Goal: Task Accomplishment & Management: Use online tool/utility

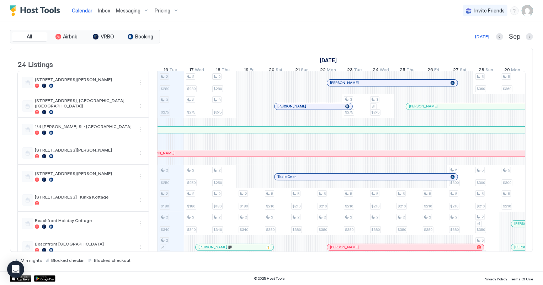
scroll to position [0, 395]
click at [102, 12] on span "Inbox" at bounding box center [104, 10] width 12 height 6
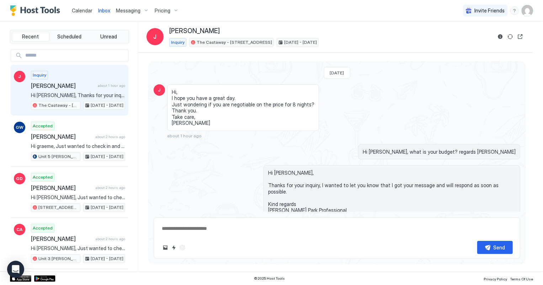
scroll to position [13, 0]
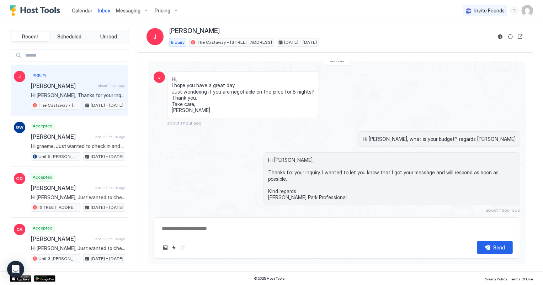
click at [49, 85] on span "Jeanette" at bounding box center [63, 85] width 64 height 7
click at [78, 9] on span "Calendar" at bounding box center [82, 10] width 21 height 6
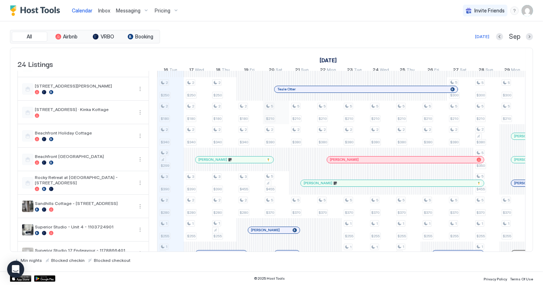
scroll to position [97, 0]
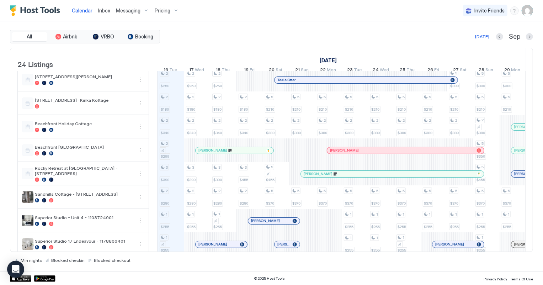
click at [100, 11] on span "Inbox" at bounding box center [104, 10] width 12 height 6
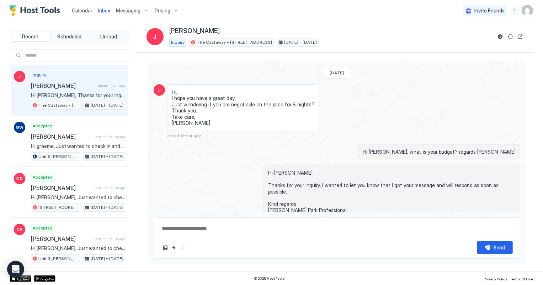
scroll to position [13, 0]
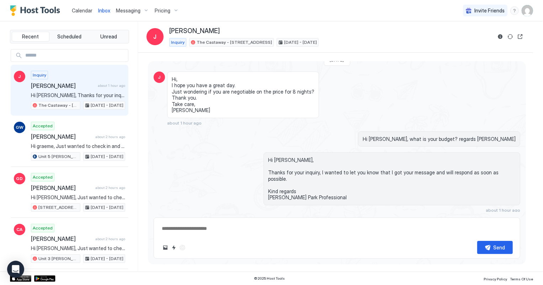
click at [80, 13] on span "Calendar" at bounding box center [82, 10] width 21 height 6
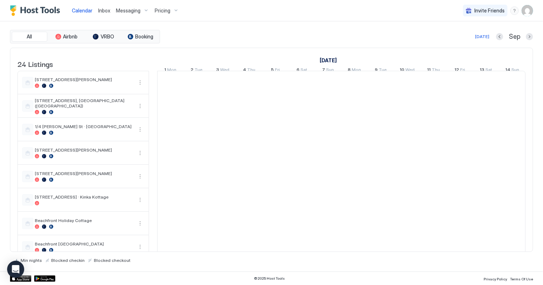
scroll to position [0, 395]
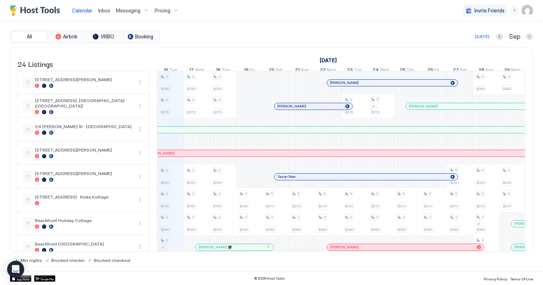
click at [102, 9] on span "Inbox" at bounding box center [104, 10] width 12 height 6
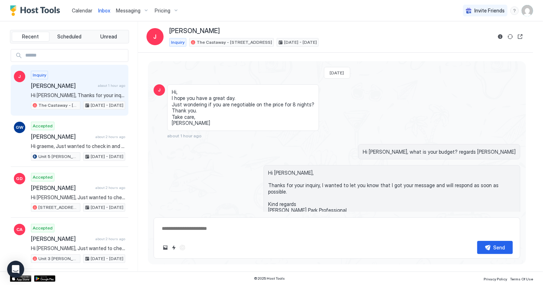
scroll to position [13, 0]
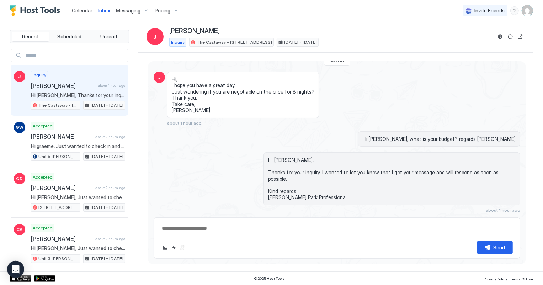
click at [78, 10] on span "Calendar" at bounding box center [82, 10] width 21 height 6
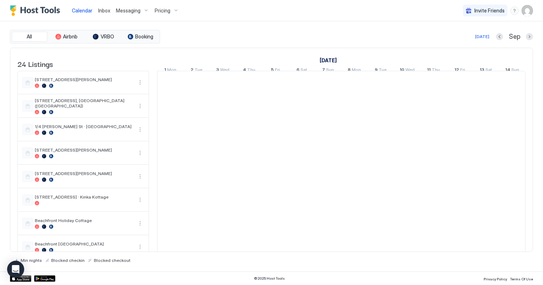
scroll to position [0, 395]
click at [101, 9] on span "Inbox" at bounding box center [104, 10] width 12 height 6
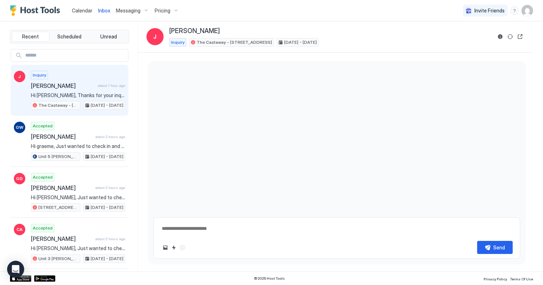
scroll to position [13, 0]
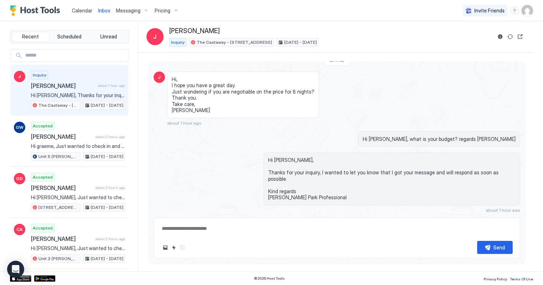
click at [88, 11] on span "Calendar" at bounding box center [82, 10] width 21 height 6
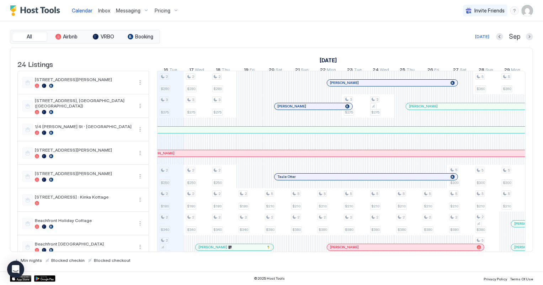
click at [101, 9] on span "Inbox" at bounding box center [104, 10] width 12 height 6
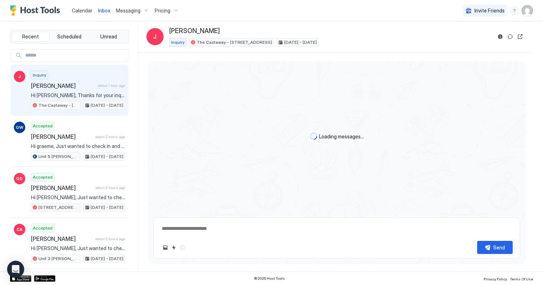
scroll to position [37, 0]
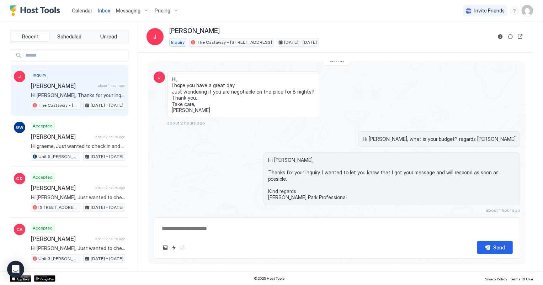
click at [78, 86] on span "Jeanette" at bounding box center [63, 85] width 64 height 7
click at [85, 7] on span "Calendar" at bounding box center [82, 10] width 21 height 6
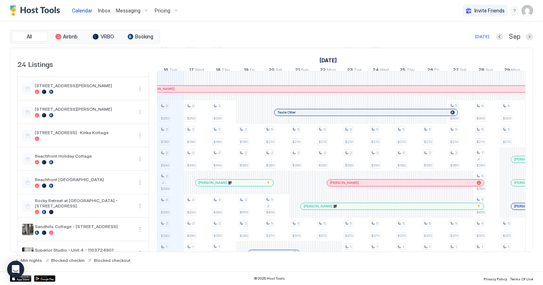
scroll to position [97, 0]
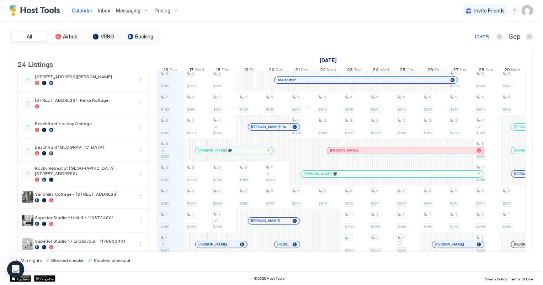
click at [267, 130] on div at bounding box center [268, 127] width 6 height 6
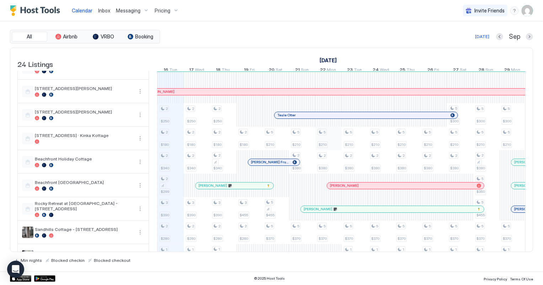
scroll to position [64, 0]
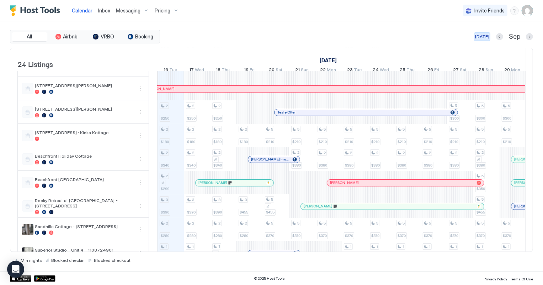
click at [482, 37] on div "[DATE]" at bounding box center [482, 36] width 14 height 6
click at [313, 164] on div "2 $280 3 $275 2 $250 2 $180 2 $340 2 $299 3 $390 2 $280 1 $255 1 $255 2 $380 2 …" at bounding box center [473, 288] width 1421 height 563
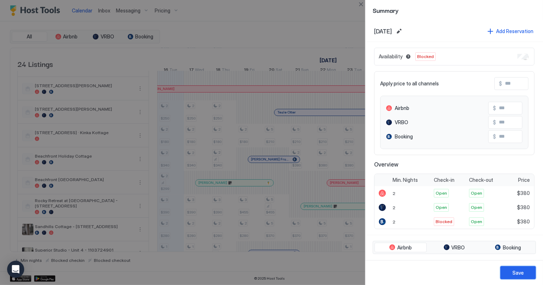
click at [516, 271] on div "Save" at bounding box center [517, 272] width 11 height 7
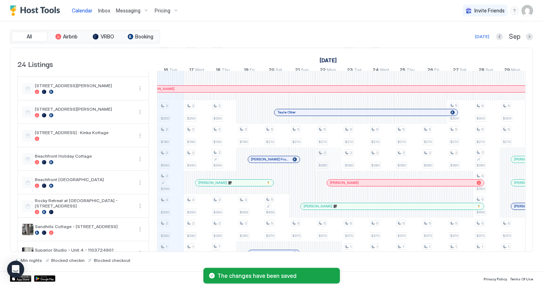
click at [326, 167] on div "2 $280 3 $275 2 $250 2 $180 2 $340 2 $299 3 $390 2 $280 1 $255 1 $255 2 $380 2 …" at bounding box center [473, 288] width 1421 height 563
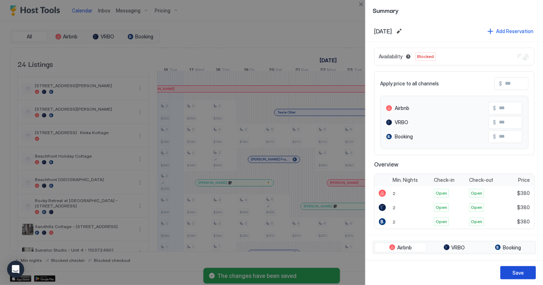
click at [518, 269] on div "Save" at bounding box center [517, 272] width 11 height 7
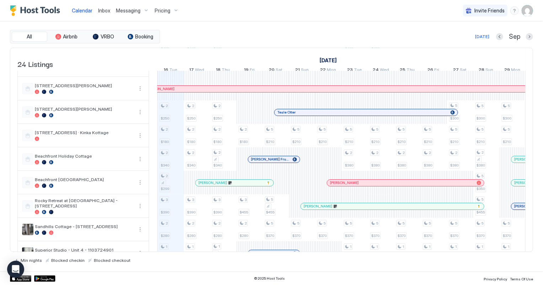
click at [103, 10] on span "Inbox" at bounding box center [104, 10] width 12 height 6
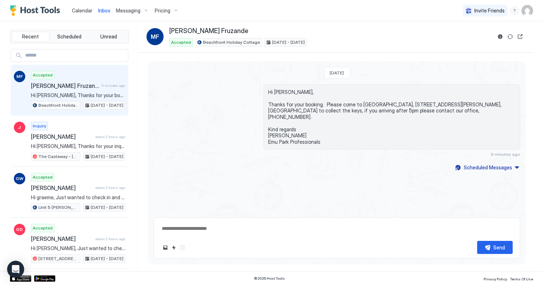
click at [76, 10] on span "Calendar" at bounding box center [82, 10] width 21 height 6
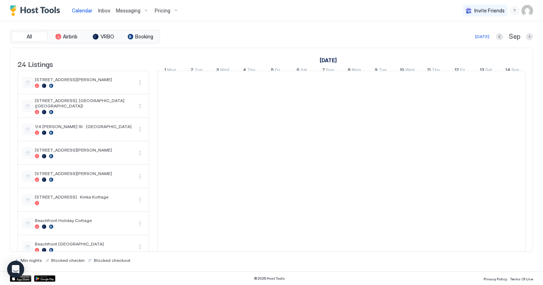
scroll to position [0, 395]
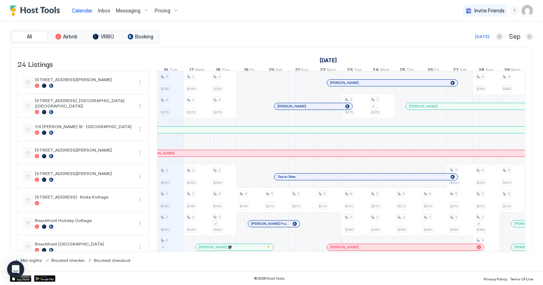
click at [107, 7] on span "Inbox" at bounding box center [104, 10] width 12 height 6
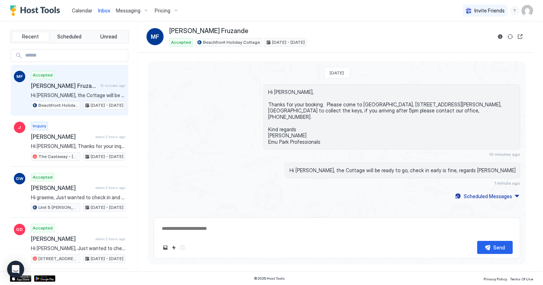
click at [78, 12] on span "Calendar" at bounding box center [82, 10] width 21 height 6
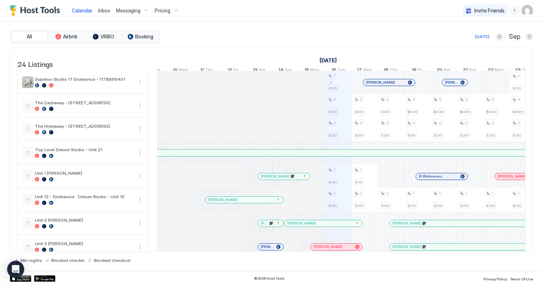
scroll to position [291, 0]
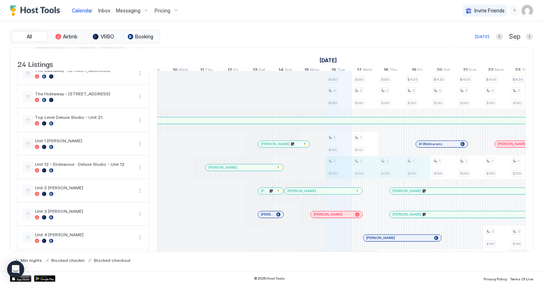
drag, startPoint x: 332, startPoint y: 172, endPoint x: 424, endPoint y: 174, distance: 91.4
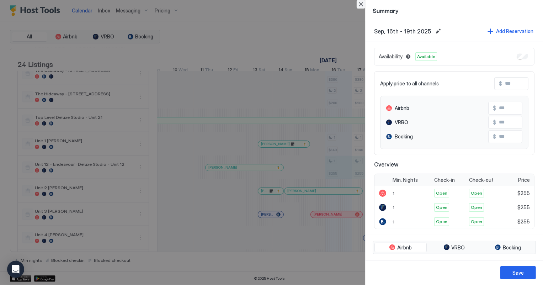
click at [362, 5] on button "Close" at bounding box center [361, 4] width 9 height 9
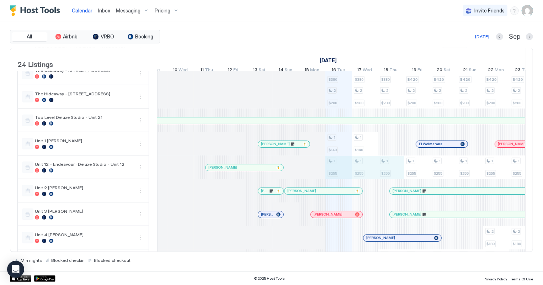
drag, startPoint x: 341, startPoint y: 172, endPoint x: 384, endPoint y: 173, distance: 43.0
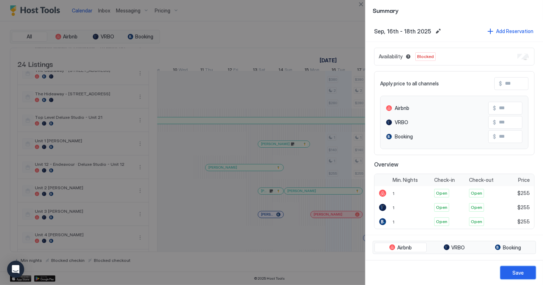
click at [520, 270] on div "Save" at bounding box center [517, 272] width 11 height 7
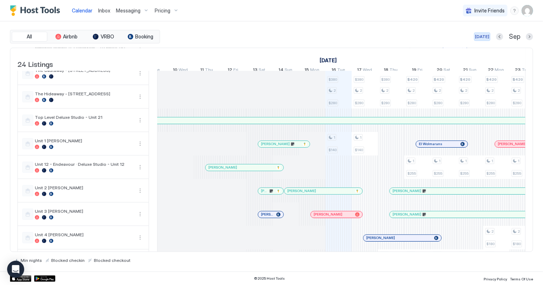
click at [481, 36] on div "[DATE]" at bounding box center [482, 36] width 14 height 6
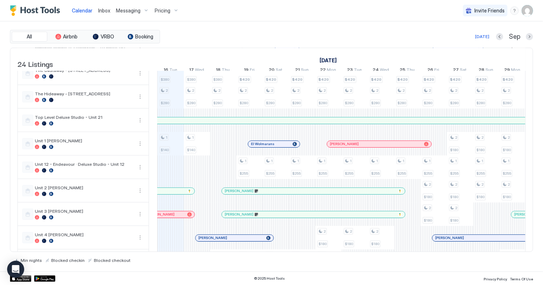
click at [102, 11] on span "Inbox" at bounding box center [104, 10] width 12 height 6
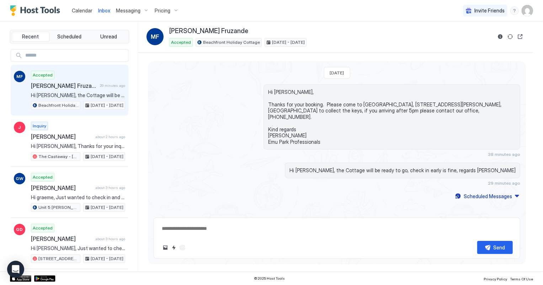
type textarea "*"
click at [81, 12] on span "Calendar" at bounding box center [82, 10] width 21 height 6
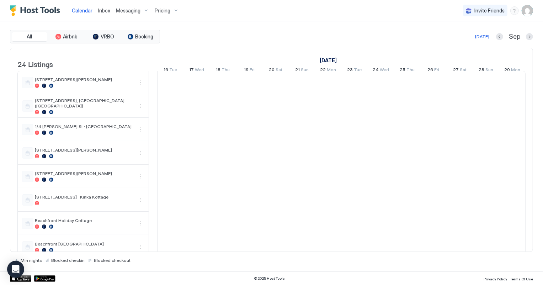
scroll to position [0, 395]
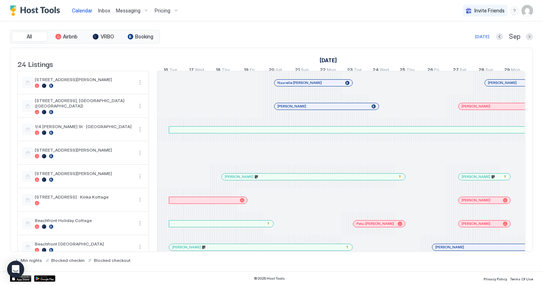
scroll to position [0, 395]
